Goal: Contribute content

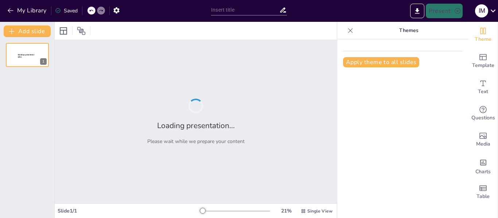
type input "Explorando el Tabernáculo: Significado y Diseño del Santuario en el Desierto"
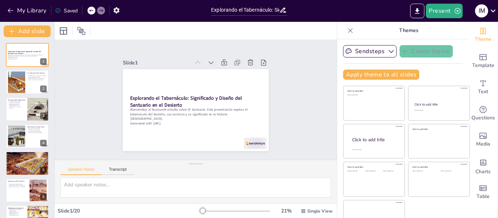
click at [100, 99] on div "Slide 1 Explorando el Tabernáculo: Significado y Diseño del Santuario en el Des…" at bounding box center [195, 99] width 201 height 207
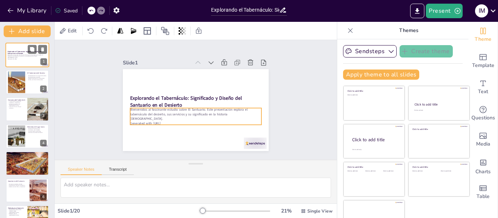
click at [11, 57] on p "Bienvenidos al fascinante estudio sobre El Santuario. Este presentación explora…" at bounding box center [27, 56] width 39 height 4
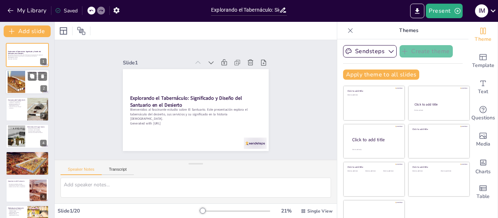
click at [15, 79] on div at bounding box center [16, 82] width 38 height 22
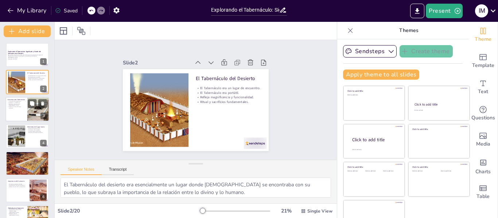
click at [16, 103] on p "Elementos sagrados en el [DEMOGRAPHIC_DATA]." at bounding box center [16, 104] width 17 height 3
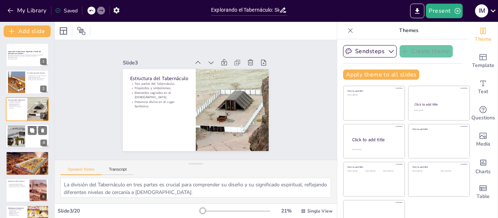
click at [15, 133] on div at bounding box center [16, 136] width 39 height 22
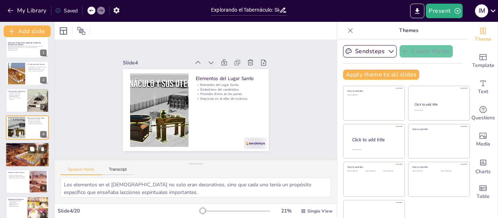
click at [20, 153] on div at bounding box center [27, 155] width 44 height 28
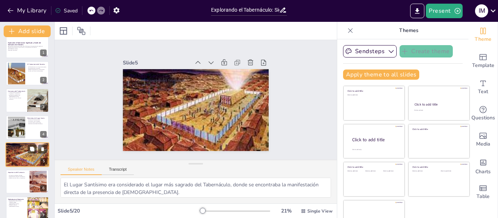
scroll to position [36, 0]
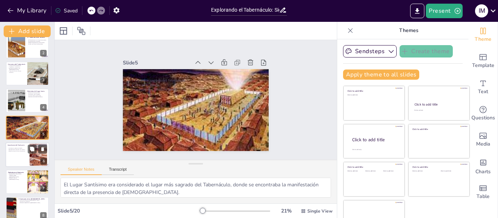
click at [25, 154] on div at bounding box center [27, 154] width 44 height 25
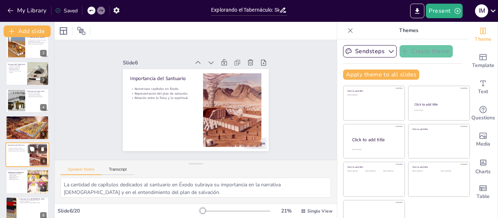
scroll to position [63, 0]
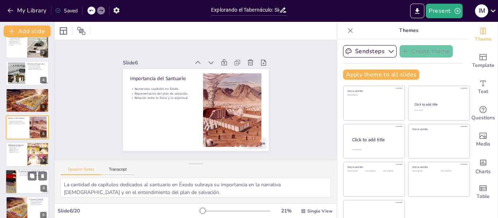
click at [21, 178] on div at bounding box center [27, 181] width 44 height 25
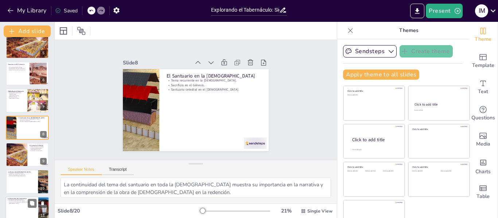
click at [24, 201] on p "Luz sobre la obra actual de la iglesia." at bounding box center [22, 200] width 28 height 1
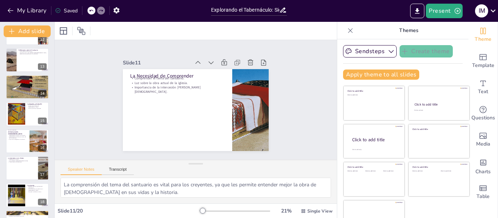
scroll to position [323, 0]
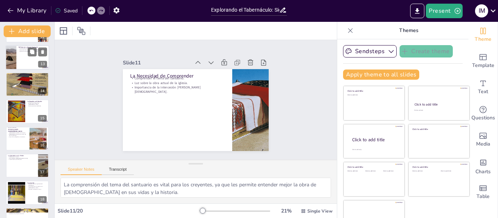
click at [20, 59] on div at bounding box center [27, 57] width 44 height 25
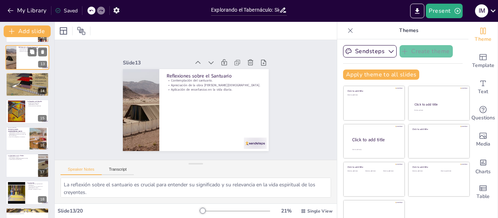
scroll to position [252, 0]
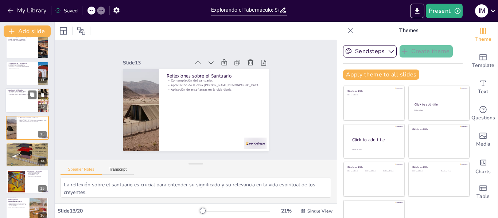
click at [18, 98] on div at bounding box center [27, 100] width 44 height 25
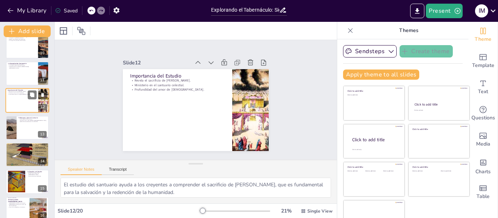
scroll to position [225, 0]
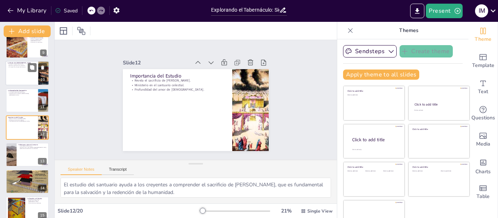
click at [20, 73] on div at bounding box center [27, 73] width 44 height 25
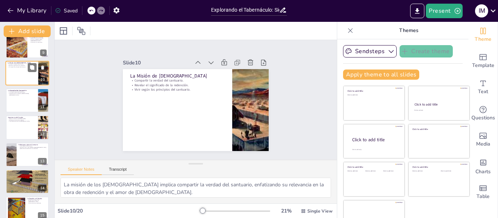
scroll to position [171, 0]
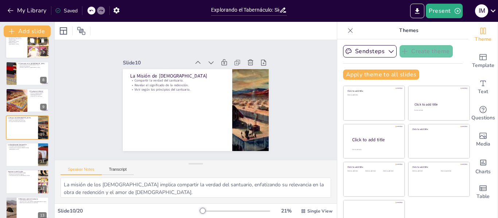
click at [16, 43] on p "Reflexión sobre el [DEMOGRAPHIC_DATA]." at bounding box center [16, 43] width 17 height 3
type textarea "La riqueza simbólica del santuario es asombrosa, ya que cada símbolo tiene un p…"
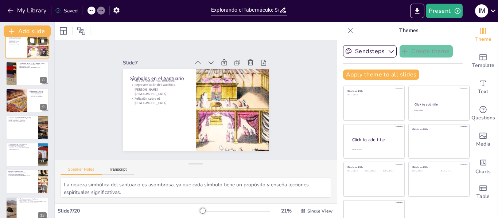
scroll to position [90, 0]
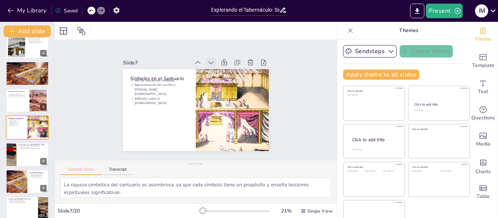
click at [211, 60] on icon at bounding box center [215, 64] width 8 height 8
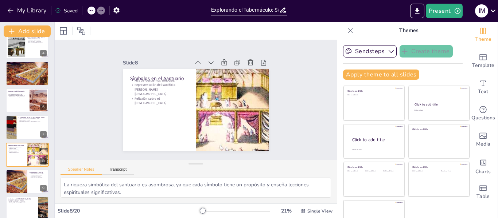
click at [220, 67] on icon at bounding box center [224, 71] width 9 height 9
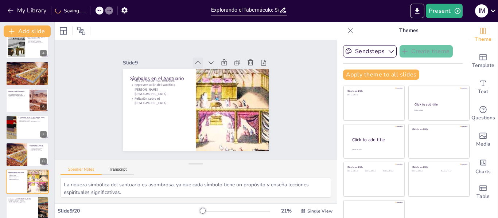
click at [211, 64] on icon at bounding box center [216, 69] width 10 height 10
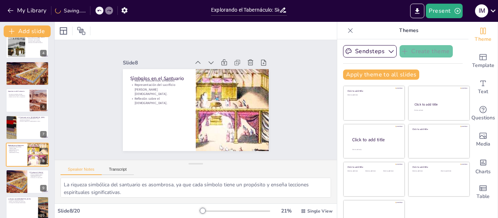
click at [214, 66] on icon at bounding box center [219, 71] width 10 height 10
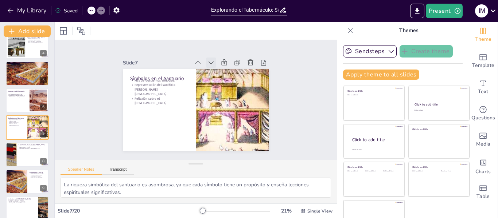
click at [227, 77] on icon at bounding box center [232, 82] width 10 height 10
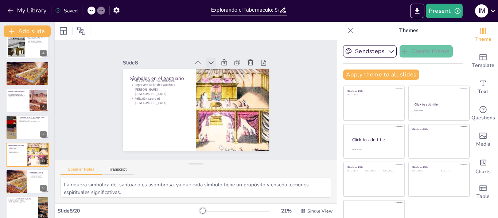
click at [207, 62] on icon at bounding box center [210, 62] width 7 height 7
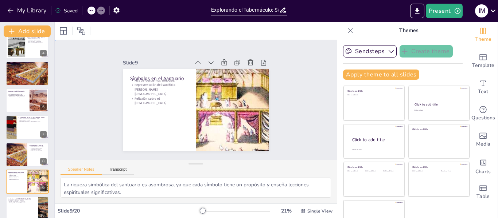
click at [296, 127] on div "Slide 1 Explorando el Tabernáculo: Significado y Diseño del Santuario en el Des…" at bounding box center [195, 100] width 201 height 305
click at [64, 30] on icon at bounding box center [63, 30] width 7 height 7
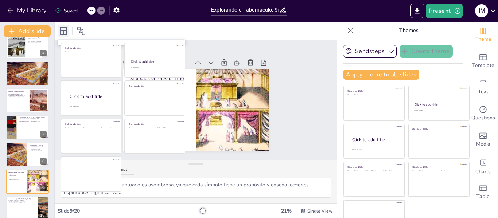
click at [64, 30] on icon at bounding box center [63, 30] width 7 height 7
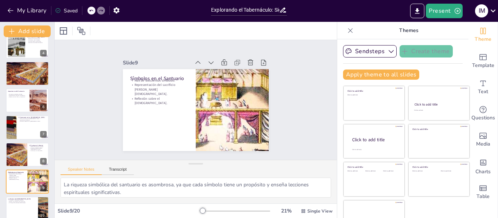
click at [145, 31] on div at bounding box center [196, 31] width 282 height 18
click at [434, 12] on button "Present" at bounding box center [443, 11] width 36 height 15
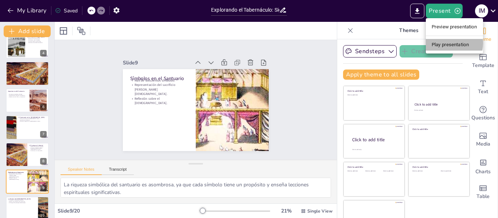
click at [443, 43] on li "Play presentation" at bounding box center [453, 45] width 57 height 12
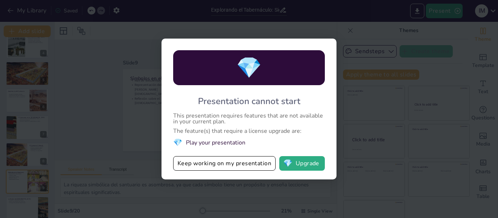
click at [347, 9] on div "💎 Presentation cannot start This presentation requires features that are not av…" at bounding box center [249, 109] width 498 height 218
click at [306, 162] on button "💎 Upgrade" at bounding box center [302, 163] width 46 height 15
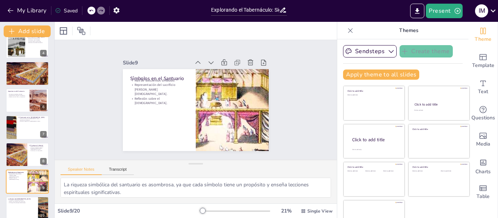
click at [101, 10] on icon at bounding box center [101, 10] width 4 height 4
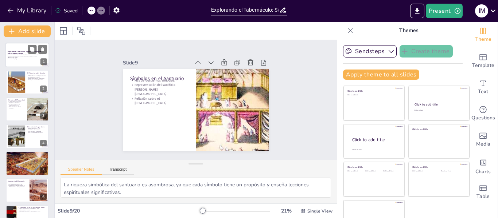
click at [36, 57] on p "Bienvenidos al fascinante estudio sobre El Santuario. Este presentación explora…" at bounding box center [27, 56] width 39 height 4
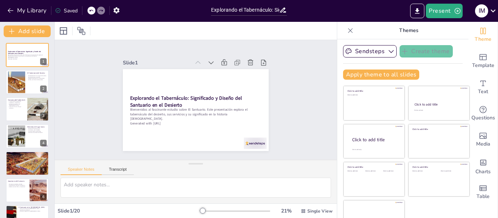
click at [91, 10] on icon at bounding box center [91, 11] width 4 height 2
type textarea "La riqueza simbólica del santuario es asombrosa, ya que cada símbolo tiene un p…"
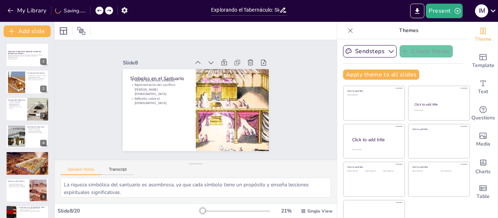
click at [109, 11] on icon at bounding box center [109, 11] width 4 height 2
click at [102, 11] on icon at bounding box center [101, 11] width 4 height 2
click at [92, 12] on icon at bounding box center [91, 10] width 4 height 4
click at [29, 54] on p "Explorando el Tabernáculo: Significado y Diseño del Santuario en el Desierto" at bounding box center [27, 53] width 39 height 4
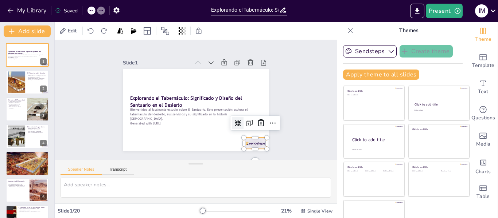
click at [153, 143] on div at bounding box center [146, 155] width 14 height 24
click at [157, 80] on icon at bounding box center [154, 77] width 6 height 6
click at [251, 158] on icon at bounding box center [244, 164] width 12 height 12
click at [282, 75] on div "Slide 1 Explorando el Tabernáculo: Significado y Diseño del Santuario en el Des…" at bounding box center [196, 100] width 304 height 245
click at [249, 145] on div at bounding box center [233, 164] width 66 height 38
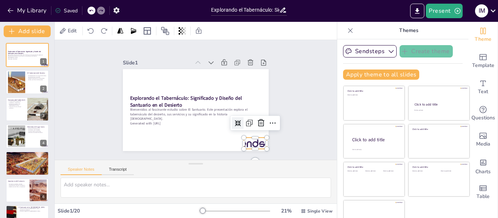
click at [235, 122] on icon at bounding box center [238, 123] width 6 height 6
click at [290, 115] on div "Slide 1 Explorando el Tabernáculo: Significado y Diseño del Santuario en el Des…" at bounding box center [196, 100] width 306 height 224
click at [133, 31] on icon at bounding box center [133, 30] width 7 height 7
click at [119, 30] on icon at bounding box center [120, 30] width 6 height 5
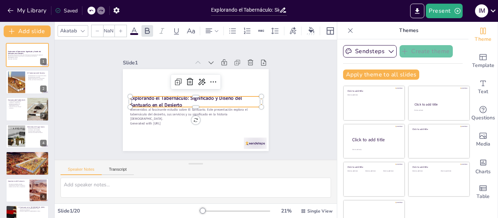
type input "48"
click at [137, 96] on strong "Explorando el Tabernáculo: Significado y Diseño del Santuario en el Desierto" at bounding box center [186, 97] width 112 height 30
click at [91, 83] on div "Slide 1 Explorando el Tabernáculo: Significado y Diseño del Santuario en el Des…" at bounding box center [196, 100] width 306 height 224
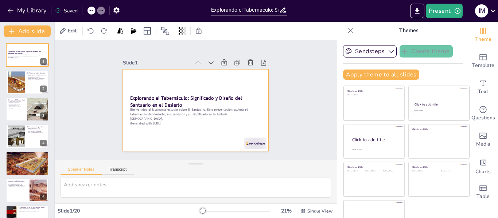
click at [143, 84] on div at bounding box center [190, 109] width 167 height 144
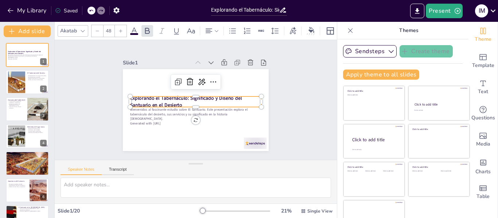
click at [147, 97] on strong "Explorando el Tabernáculo: Significado y Diseño del Santuario en el Desierto" at bounding box center [187, 93] width 98 height 71
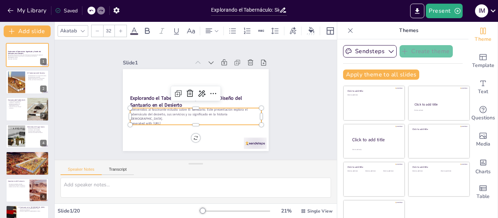
click at [147, 110] on p "Bienvenidos al fascinante estudio sobre El Santuario. Este presentación explora…" at bounding box center [189, 113] width 125 height 66
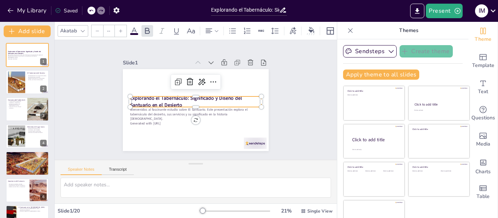
type input "48"
click at [148, 98] on strong "Explorando el Tabernáculo: Significado y Diseño del Santuario en el Desierto" at bounding box center [187, 91] width 92 height 79
click at [83, 28] on icon at bounding box center [83, 31] width 6 height 6
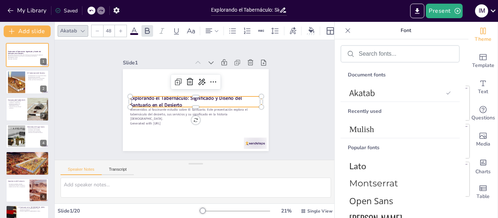
click at [83, 28] on icon at bounding box center [83, 31] width 6 height 6
click at [78, 83] on div "Slide 1 Explorando el Tabernáculo: Significado y Diseño del Santuario en el Des…" at bounding box center [195, 99] width 305 height 201
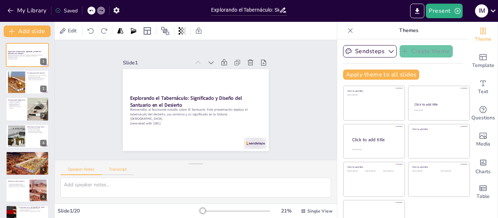
click at [120, 169] on button "Transcript" at bounding box center [118, 171] width 32 height 8
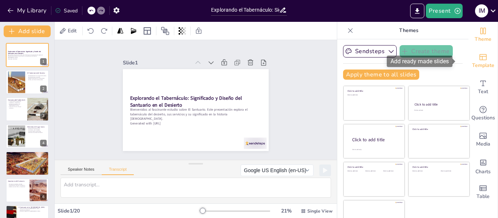
click at [472, 63] on span "Template" at bounding box center [483, 66] width 22 height 8
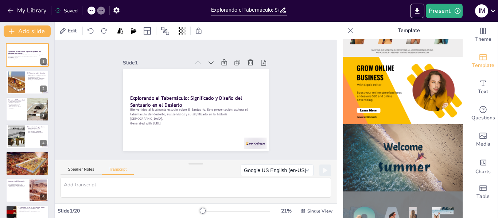
scroll to position [182, 0]
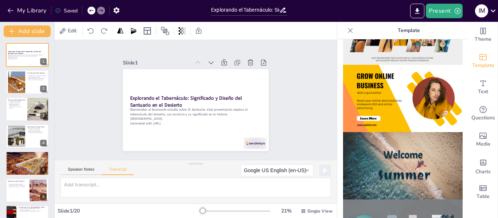
click at [417, 99] on img at bounding box center [402, 98] width 119 height 67
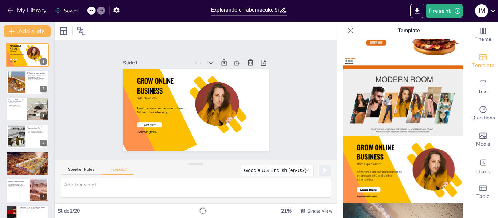
scroll to position [109, 0]
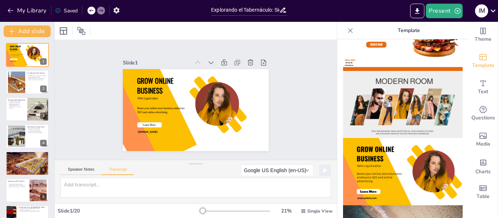
click at [402, 102] on img at bounding box center [402, 104] width 119 height 67
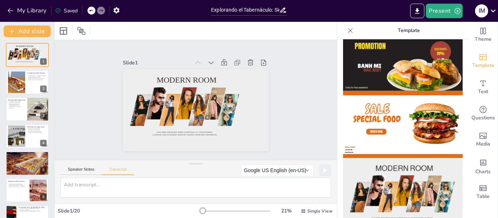
scroll to position [0, 0]
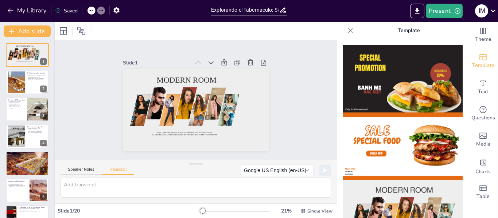
click at [92, 12] on icon at bounding box center [91, 10] width 4 height 4
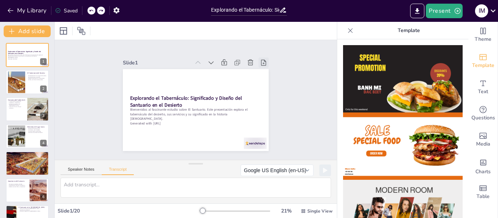
click at [256, 148] on icon at bounding box center [251, 152] width 9 height 9
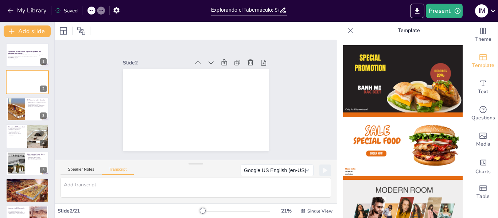
click at [91, 11] on icon at bounding box center [91, 10] width 4 height 4
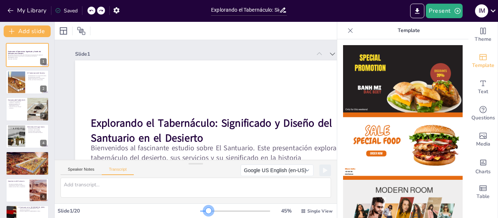
click at [203, 210] on div at bounding box center [235, 211] width 70 height 6
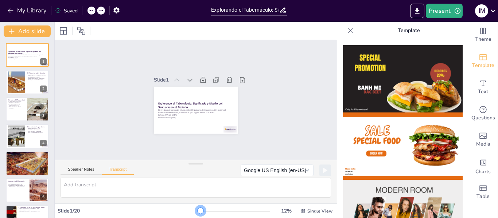
click at [200, 212] on div at bounding box center [235, 211] width 70 height 6
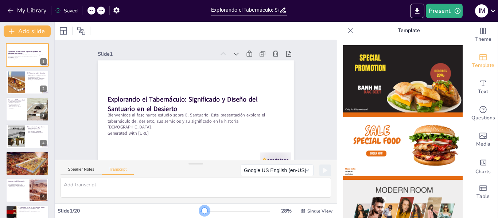
click at [200, 212] on div at bounding box center [235, 211] width 70 height 6
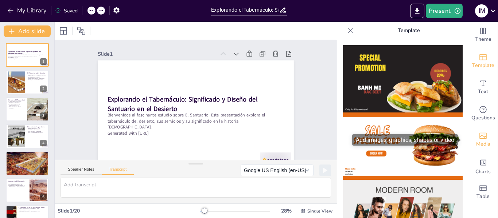
click at [478, 137] on icon "Add images, graphics, shapes or video" at bounding box center [482, 135] width 9 height 9
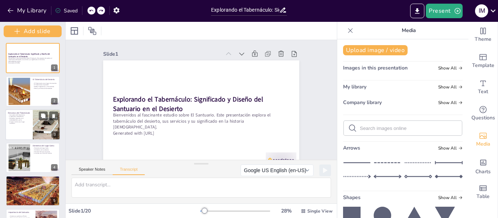
drag, startPoint x: 53, startPoint y: 83, endPoint x: 49, endPoint y: 126, distance: 43.5
click at [49, 126] on div "Add slide Explorando el Tabernáculo: Significado y Diseño del Santuario en el D…" at bounding box center [33, 120] width 66 height 196
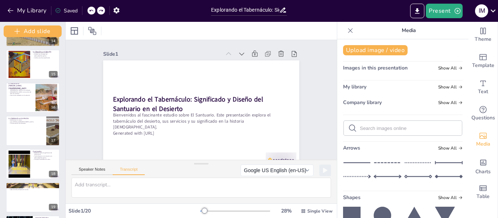
scroll to position [492, 0]
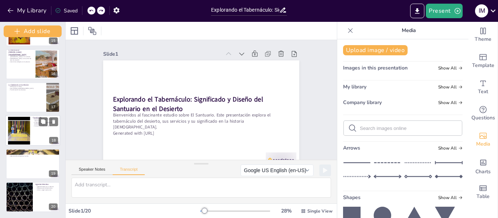
click at [42, 138] on div at bounding box center [32, 130] width 55 height 31
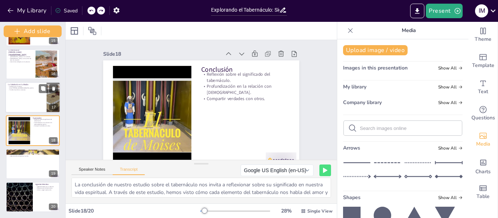
click at [26, 105] on div at bounding box center [32, 97] width 55 height 31
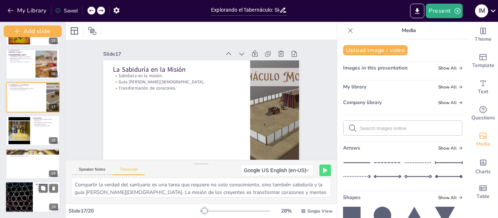
click at [38, 198] on div at bounding box center [32, 197] width 55 height 31
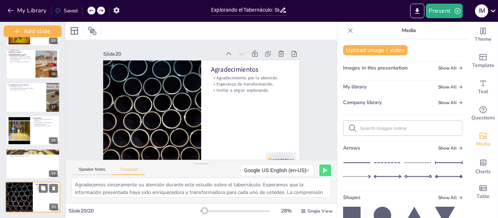
scroll to position [16, 0]
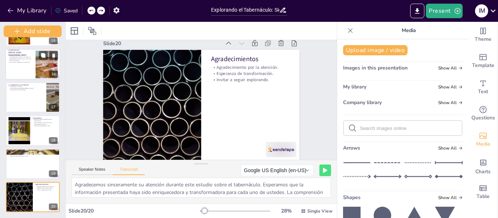
click at [21, 70] on div at bounding box center [32, 64] width 55 height 31
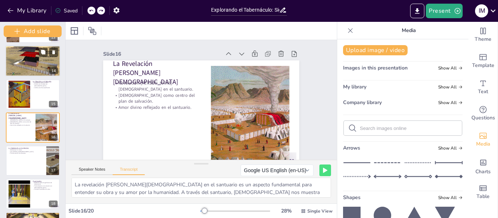
click at [38, 64] on div at bounding box center [32, 61] width 55 height 31
type textarea "El esplendor del tabernáculo terrenal es solo un reflejo de la [PERSON_NAME] ce…"
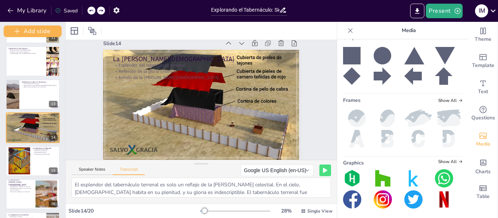
scroll to position [162, 0]
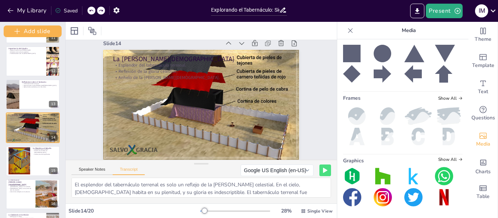
click at [373, 180] on img at bounding box center [382, 176] width 18 height 18
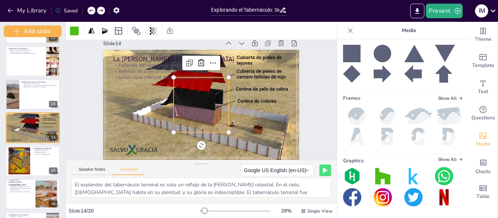
click at [195, 72] on div at bounding box center [198, 104] width 77 height 77
